Goal: Navigation & Orientation: Go to known website

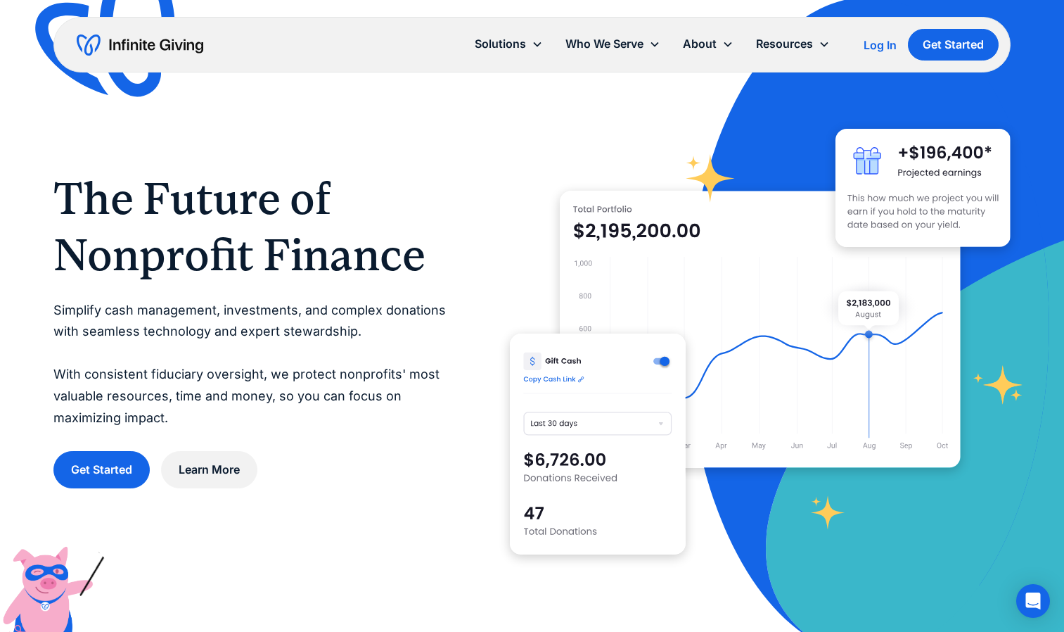
click at [869, 39] on div "Log In" at bounding box center [880, 44] width 33 height 11
click at [874, 51] on div "Log In" at bounding box center [880, 44] width 33 height 11
